Goal: Task Accomplishment & Management: Use online tool/utility

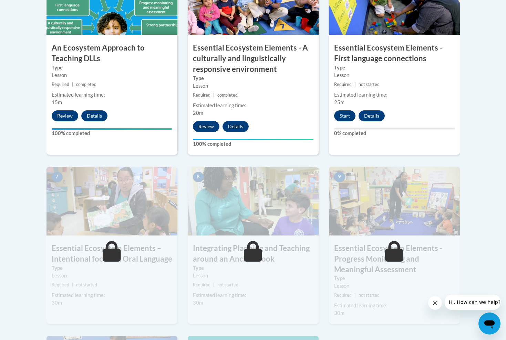
click at [346, 113] on button "Start" at bounding box center [344, 115] width 21 height 11
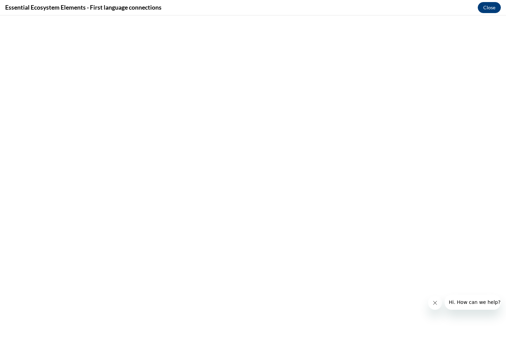
click at [488, 7] on button "Close" at bounding box center [488, 7] width 23 height 11
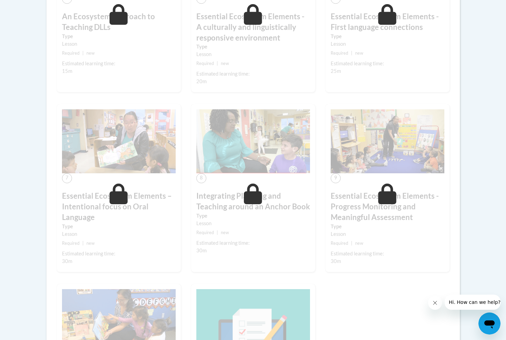
drag, startPoint x: 469, startPoint y: 136, endPoint x: 477, endPoint y: 274, distance: 138.9
click at [477, 274] on body "This site uses cookies to help improve your learning experience. By continuing …" at bounding box center [253, 87] width 506 height 1136
click at [25, 56] on body "This site uses cookies to help improve your learning experience. By continuing …" at bounding box center [253, 87] width 506 height 1136
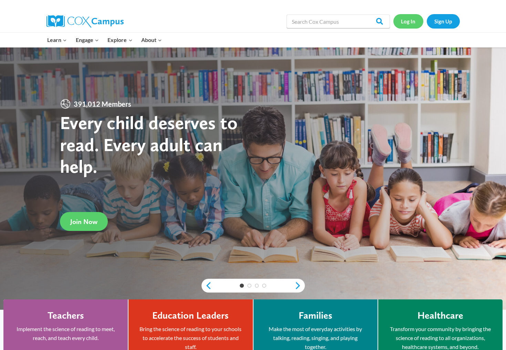
click at [411, 21] on link "Log In" at bounding box center [408, 21] width 30 height 14
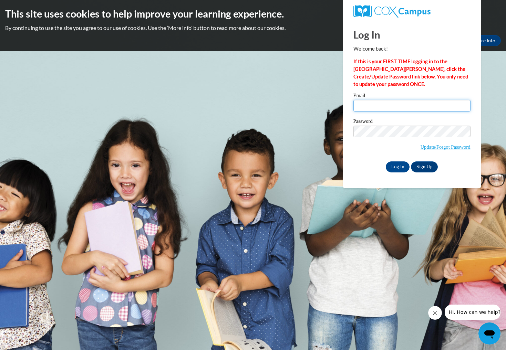
type input "teritavcarey@yahoo.com"
click at [396, 169] on input "Log In" at bounding box center [397, 166] width 24 height 11
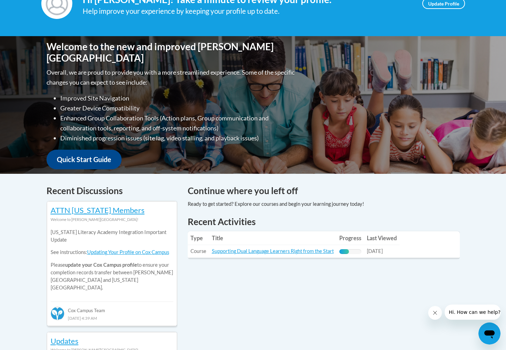
scroll to position [121, 0]
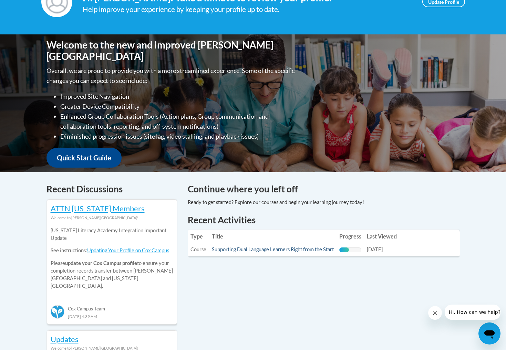
click at [299, 252] on link "Supporting Dual Language Learners Right from the Start" at bounding box center [273, 249] width 122 height 6
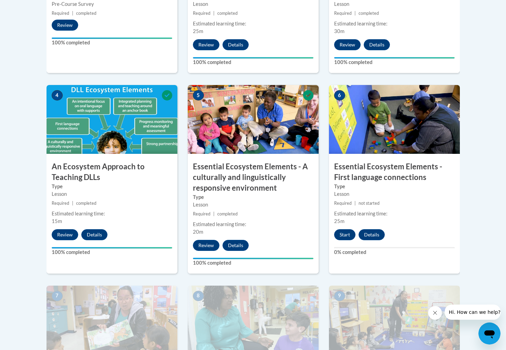
scroll to position [363, 0]
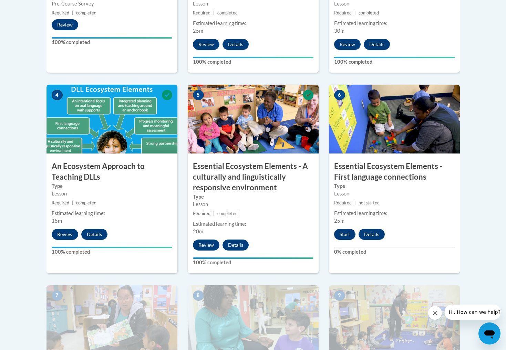
click at [343, 234] on button "Start" at bounding box center [344, 234] width 21 height 11
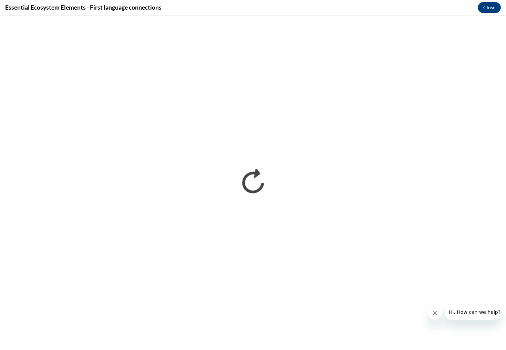
scroll to position [0, 0]
